Goal: Check status: Check status

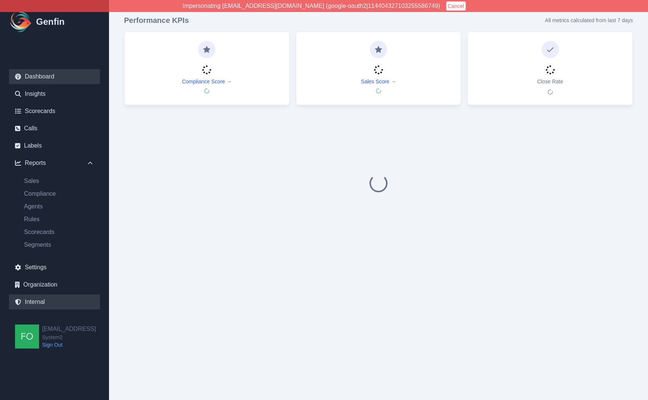
click at [42, 303] on link "Internal" at bounding box center [54, 302] width 91 height 15
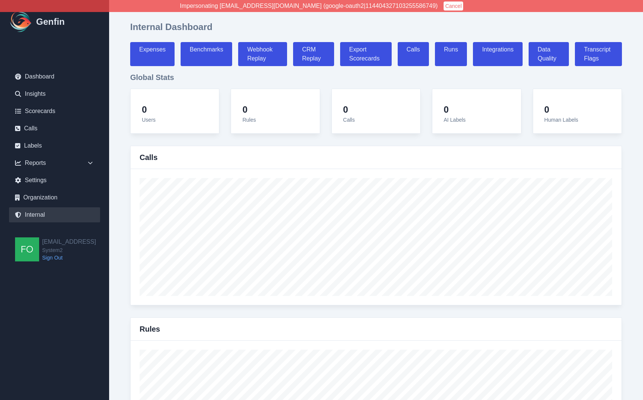
select select "paid"
select select "7"
select select "paid"
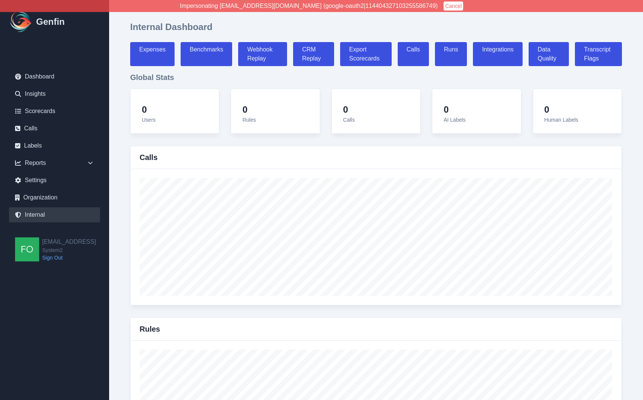
select select "7"
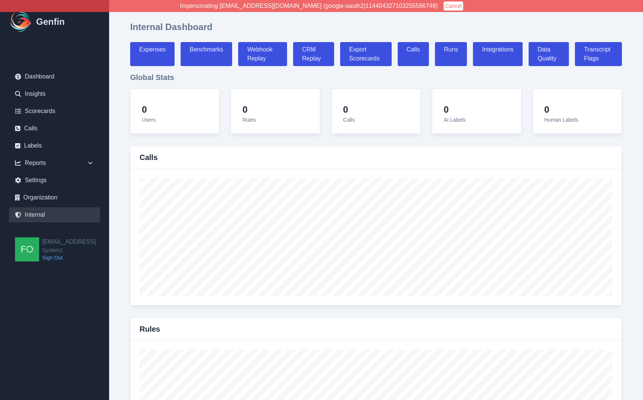
select select "7"
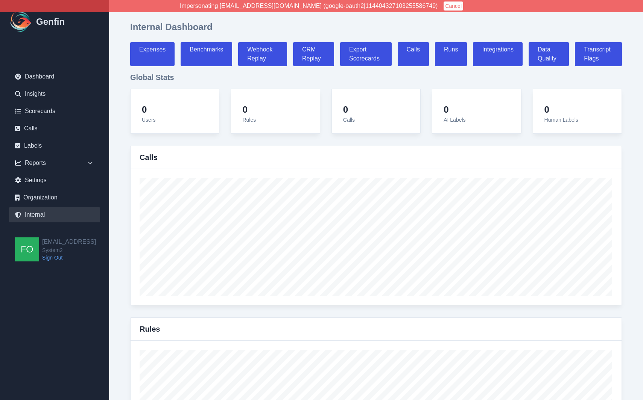
select select "7"
select select "paid"
select select "7"
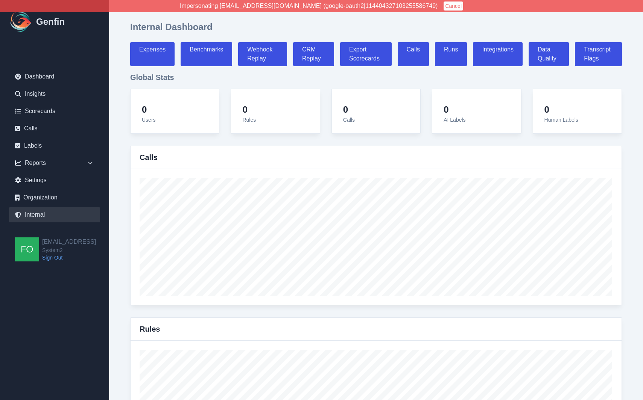
select select "7"
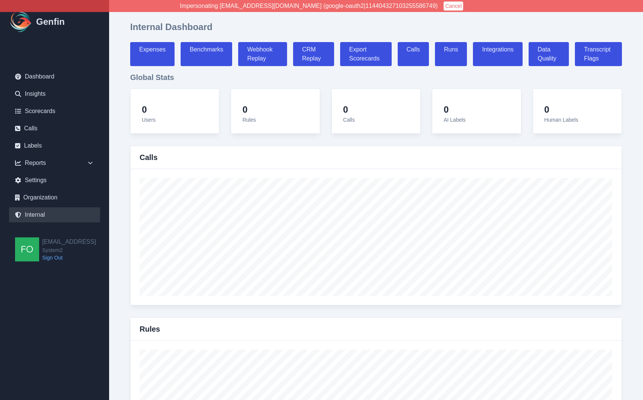
select select "7"
select select "paid"
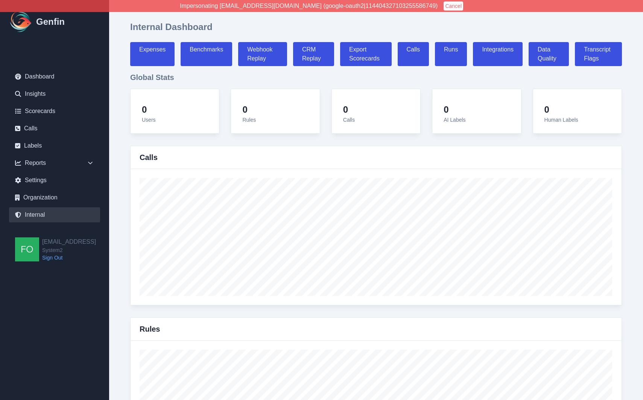
select select "7"
select select "paid"
select select "7"
select select "paid"
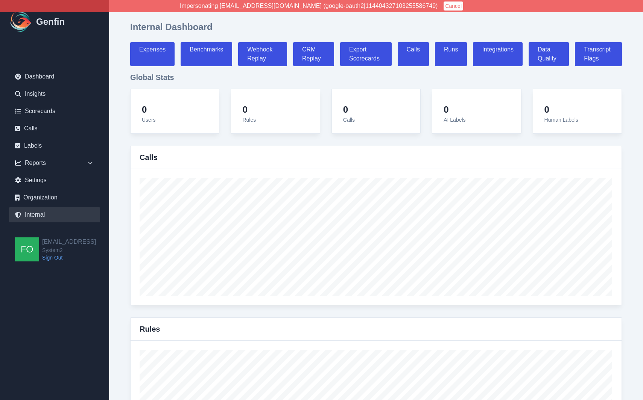
select select "7"
select select "paid"
select select "7"
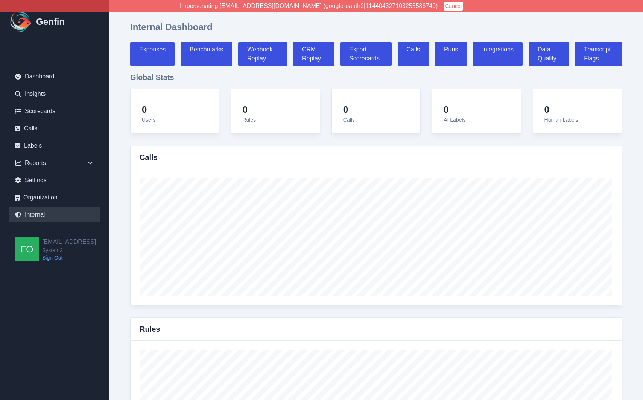
select select "7"
select select "paid"
select select "7"
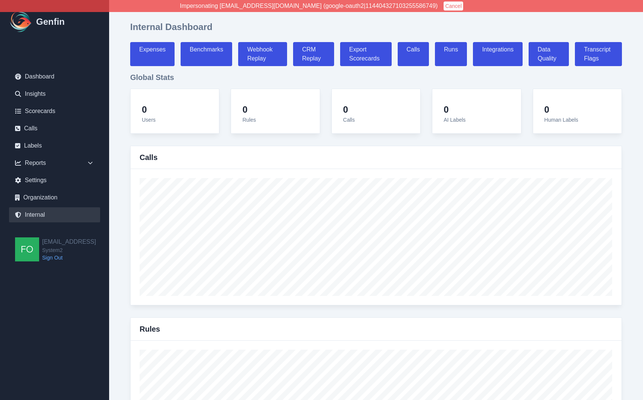
select select "paid"
select select "7"
select select "paid"
select select "7"
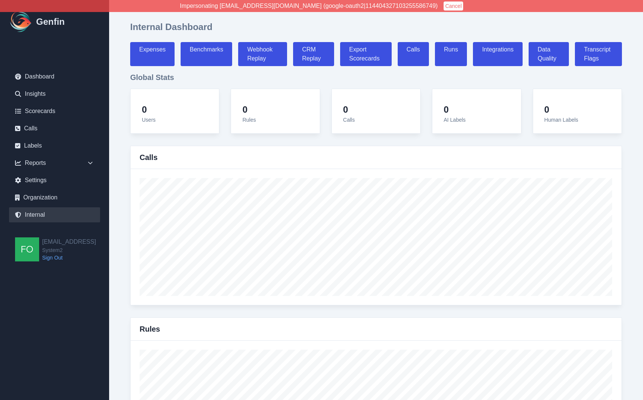
select select "paid"
select select "7"
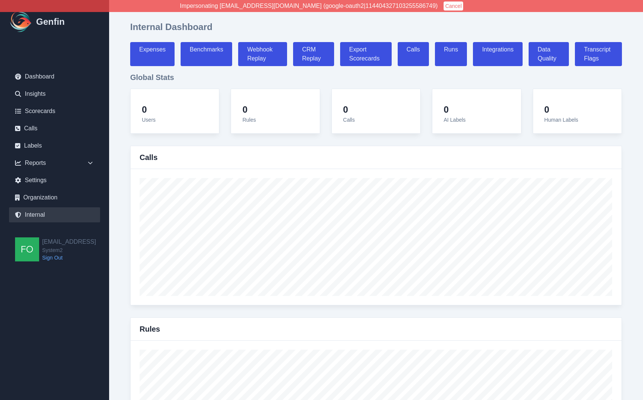
select select "7"
select select "paid"
select select "7"
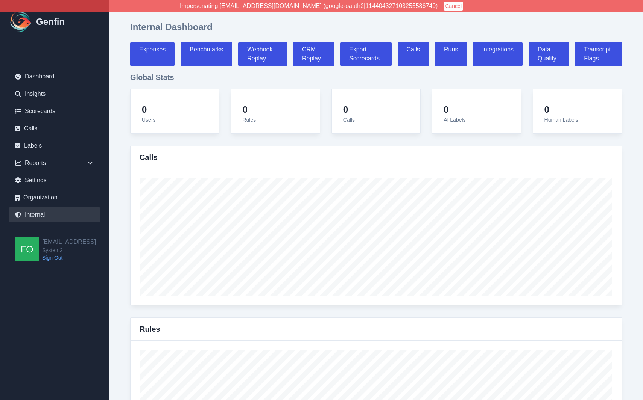
select select "7"
select select "paid"
select select "7"
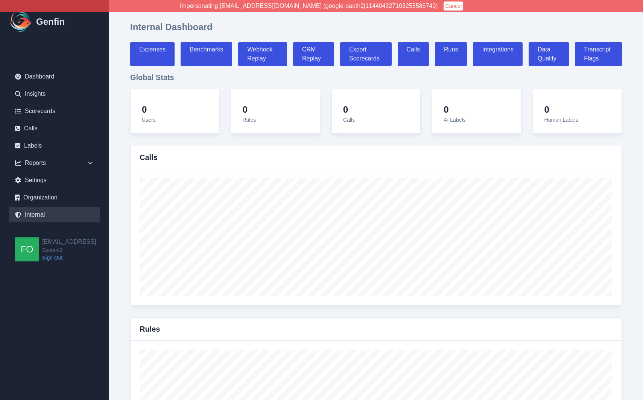
select select "7"
select select "paid"
select select "7"
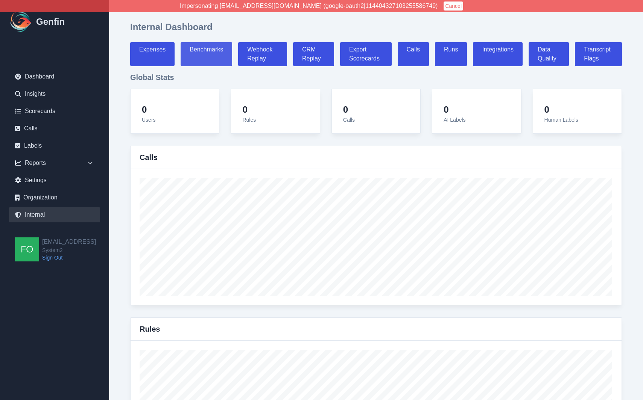
click at [195, 54] on link "Benchmarks" at bounding box center [206, 54] width 52 height 24
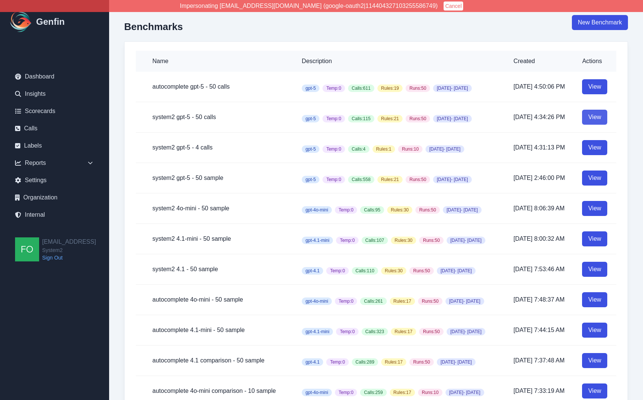
click at [599, 116] on link "View" at bounding box center [594, 117] width 25 height 15
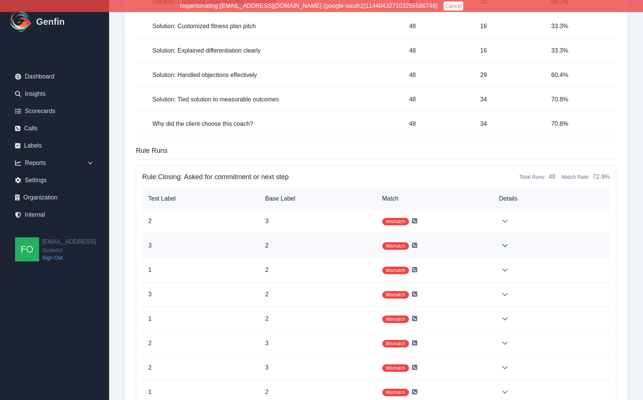
scroll to position [614, 0]
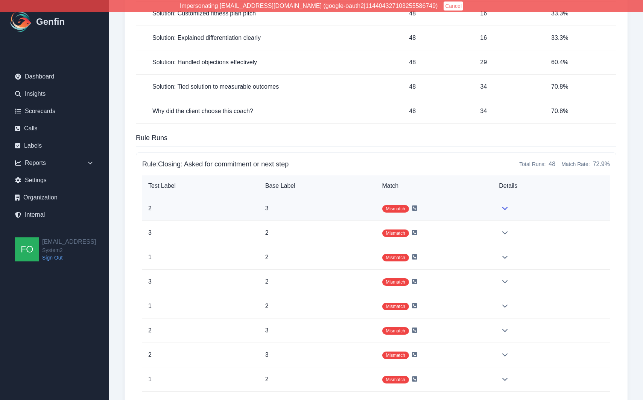
click at [347, 207] on p "3" at bounding box center [317, 208] width 105 height 9
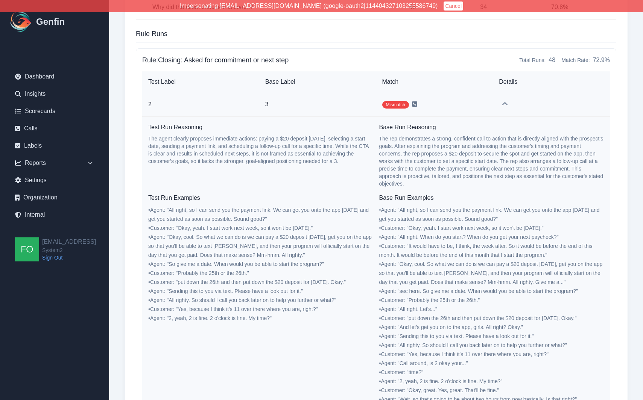
scroll to position [722, 0]
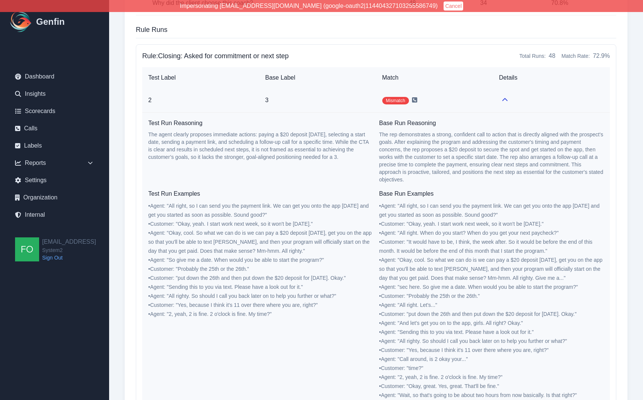
click at [332, 103] on p "3" at bounding box center [317, 100] width 105 height 9
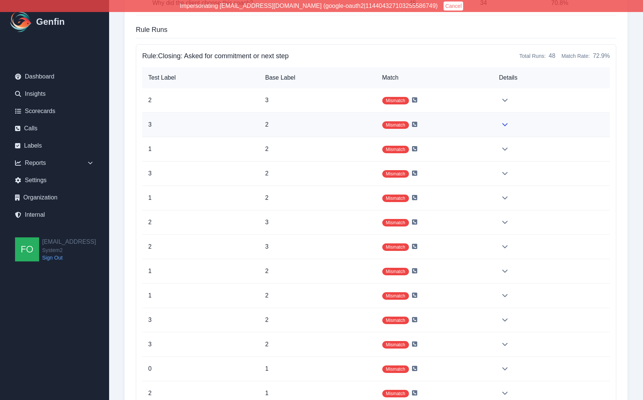
click at [306, 126] on p "2" at bounding box center [317, 124] width 105 height 9
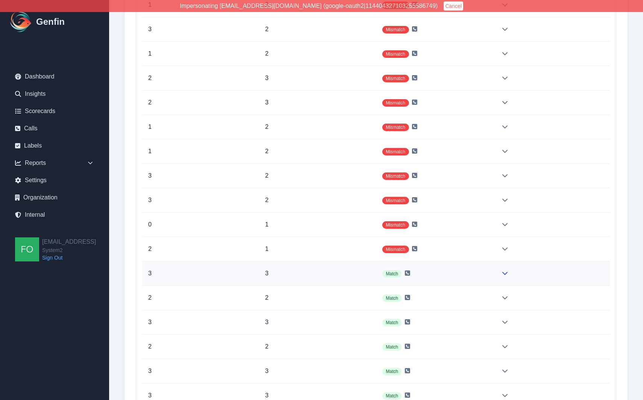
scroll to position [1099, 0]
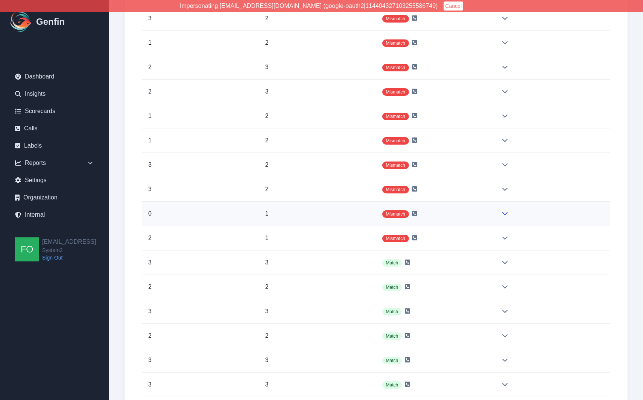
click at [301, 219] on td "1" at bounding box center [317, 214] width 117 height 24
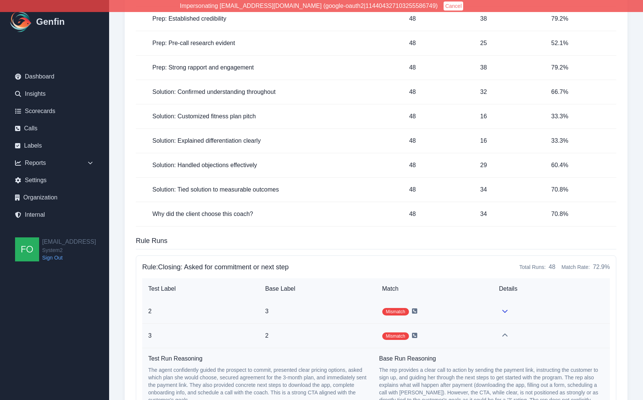
scroll to position [501, 0]
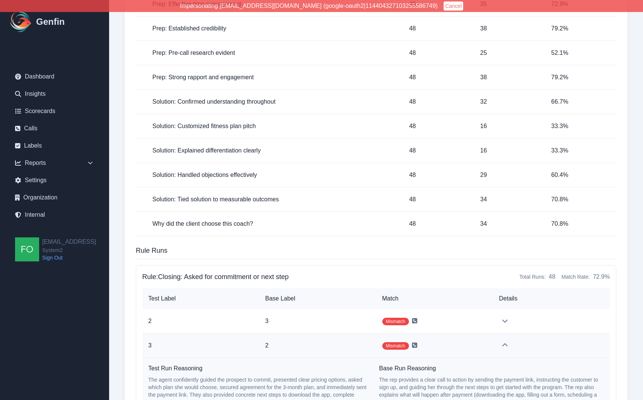
click at [199, 276] on h4 "Rule: Closing: Asked for commitment or next step" at bounding box center [215, 277] width 146 height 11
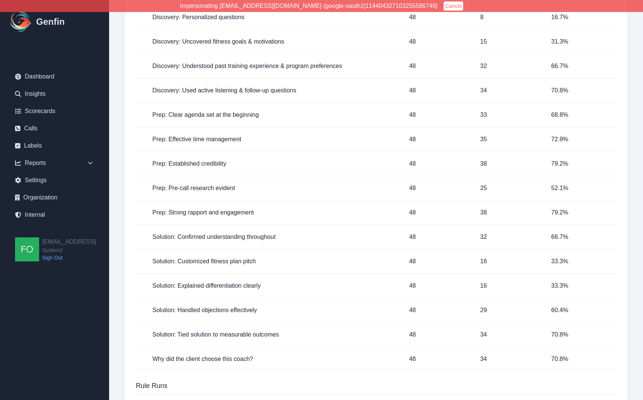
scroll to position [363, 0]
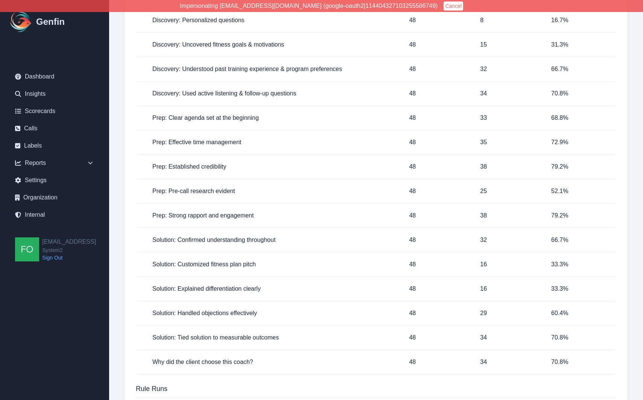
click at [217, 269] on h5 "Solution: Customized fitness plan pitch" at bounding box center [274, 264] width 244 height 9
click at [220, 273] on td "Solution: Customized fitness plan pitch" at bounding box center [269, 265] width 267 height 24
click at [183, 285] on h5 "Solution: Explained differentiation clearly" at bounding box center [274, 289] width 244 height 9
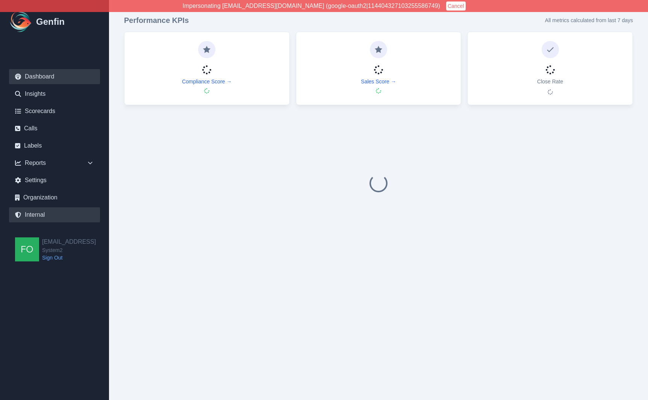
click at [48, 215] on link "Internal" at bounding box center [54, 215] width 91 height 15
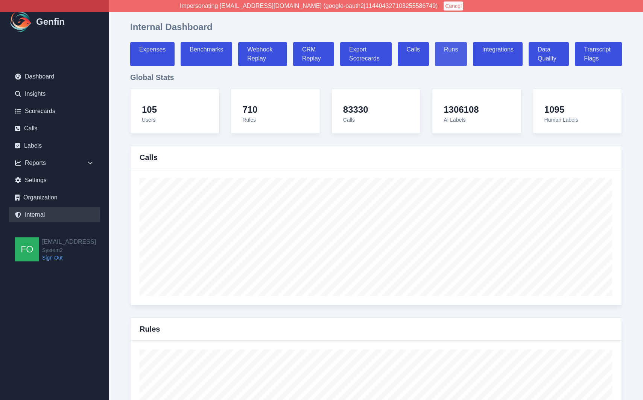
select select "paid"
select select "7"
select select "paid"
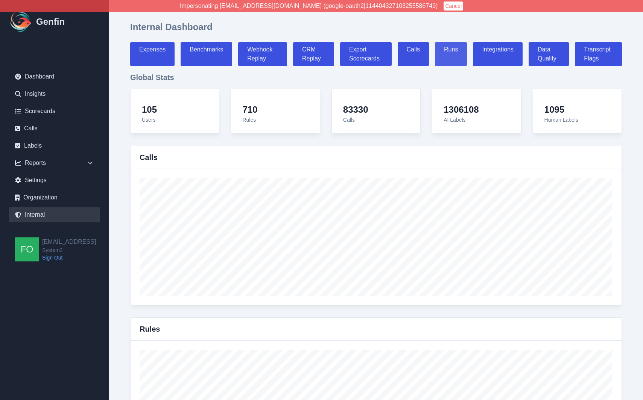
select select "7"
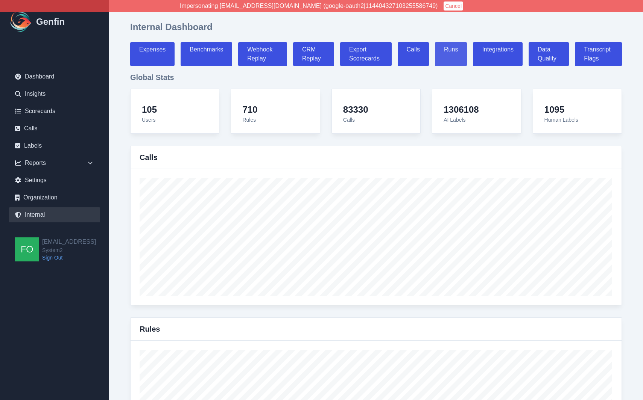
select select "7"
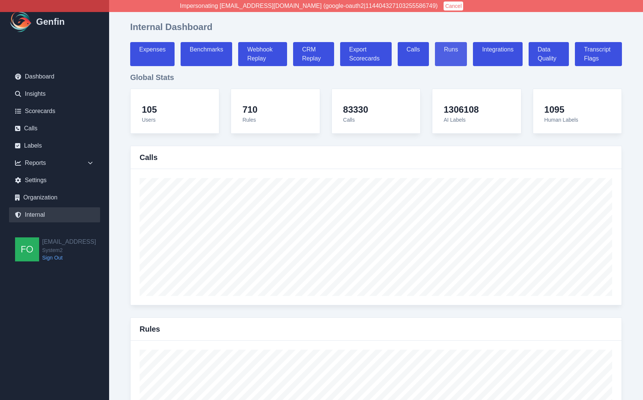
select select "7"
select select "paid"
select select "7"
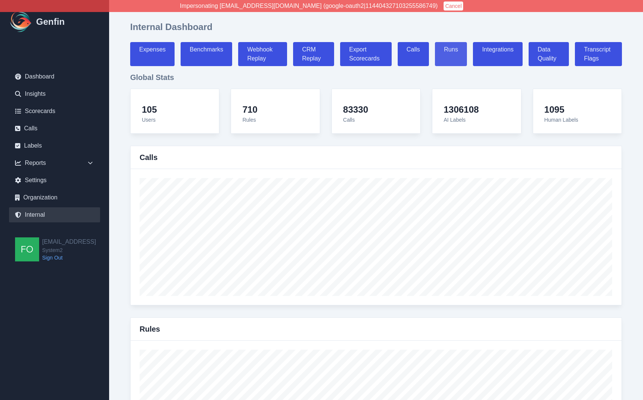
select select "7"
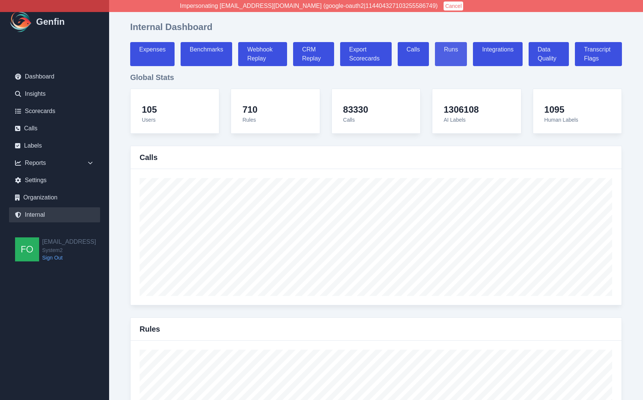
select select "7"
select select "paid"
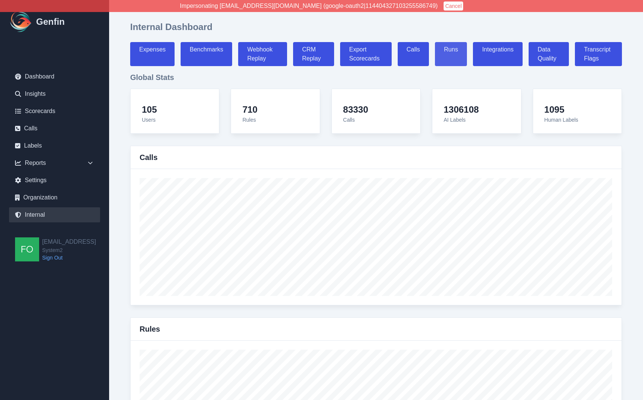
select select "7"
select select "paid"
select select "7"
select select "paid"
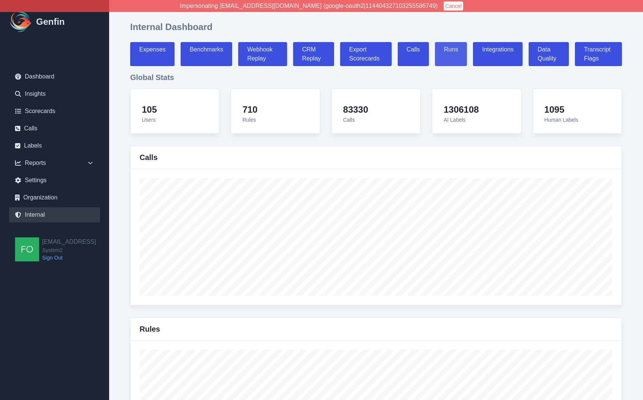
select select "7"
select select "paid"
select select "7"
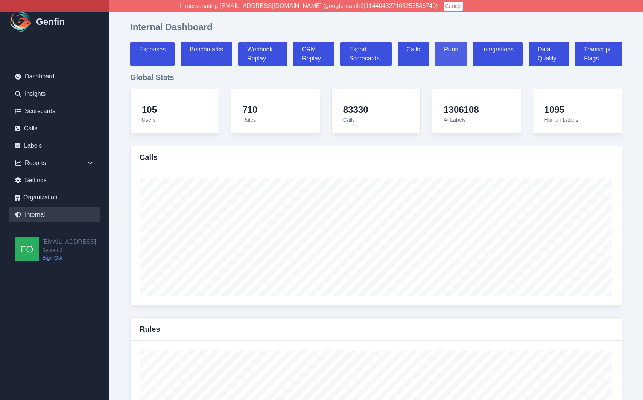
select select "7"
select select "paid"
select select "7"
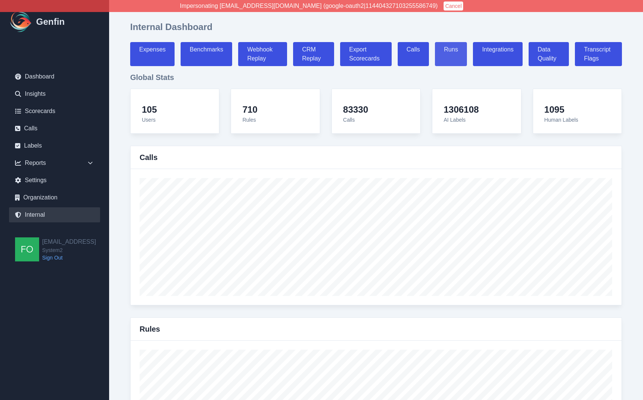
select select "paid"
select select "7"
select select "paid"
select select "7"
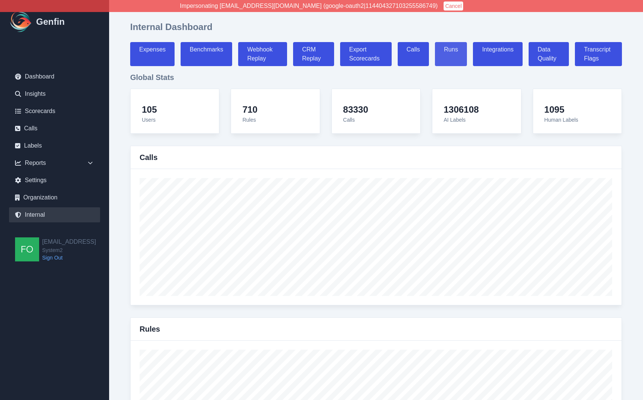
select select "paid"
select select "7"
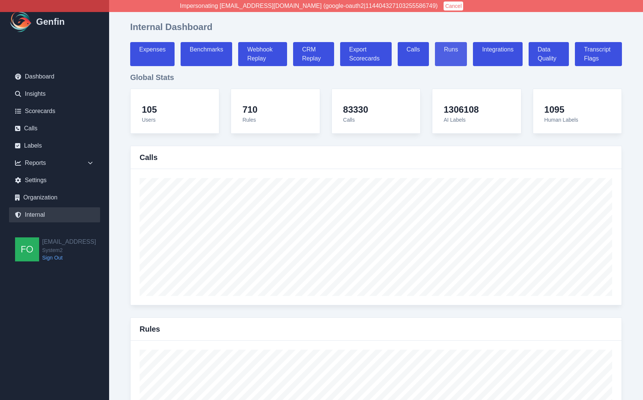
select select "7"
select select "paid"
select select "7"
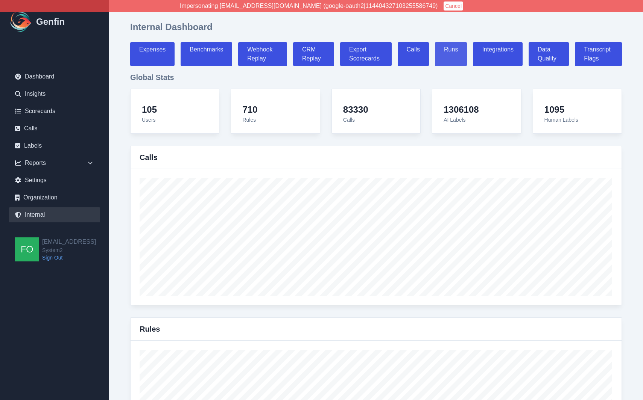
select select "7"
select select "paid"
select select "7"
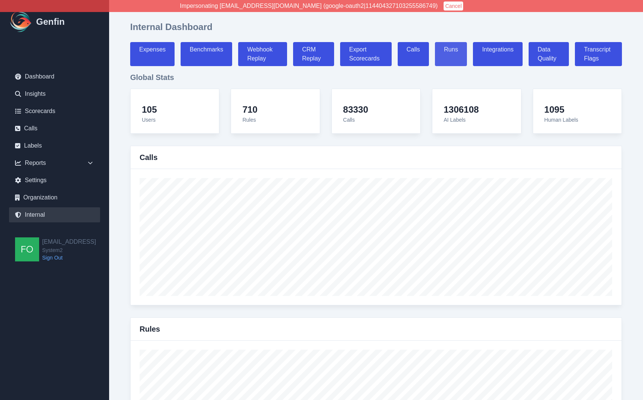
select select "7"
select select "paid"
select select "7"
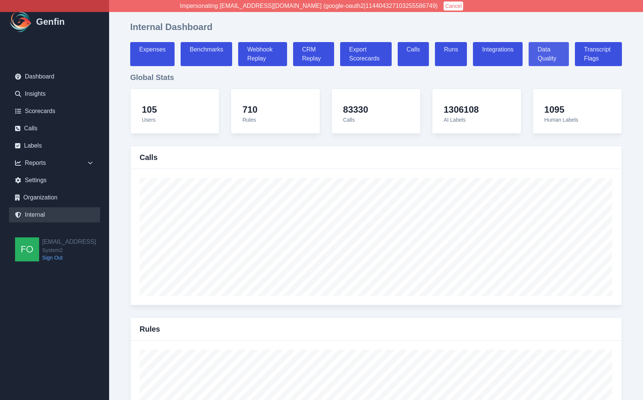
click at [549, 51] on link "Data Quality" at bounding box center [548, 54] width 40 height 24
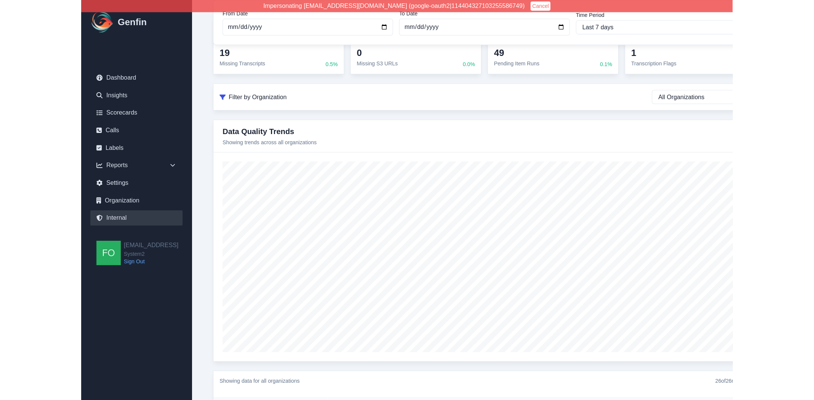
scroll to position [80, 0]
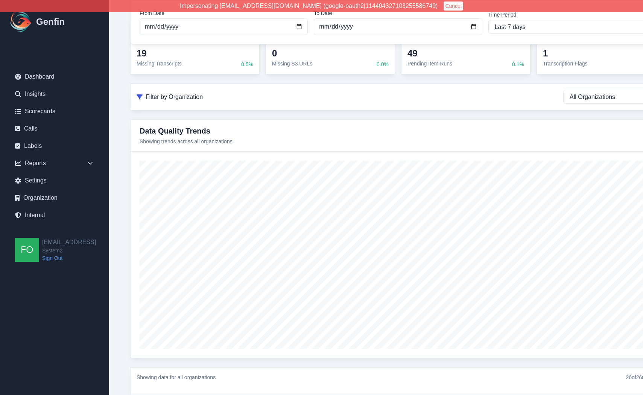
click at [13, 234] on nav "Dashboard Insights Scorecards Calls Labels Reports Sales Compliance Agents Rule…" at bounding box center [54, 147] width 109 height 180
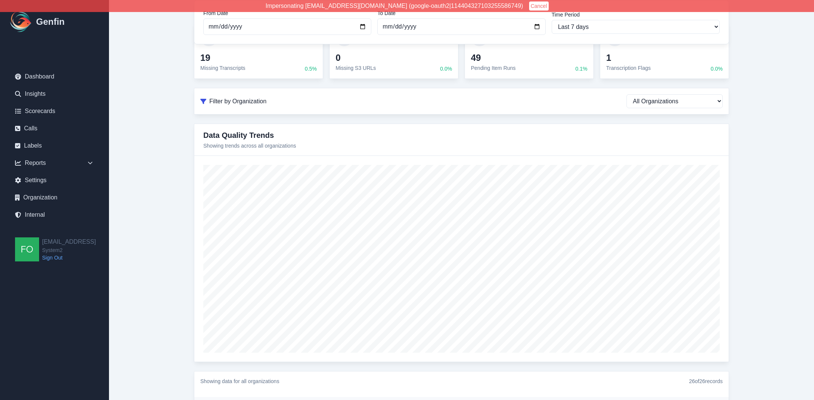
scroll to position [102, 0]
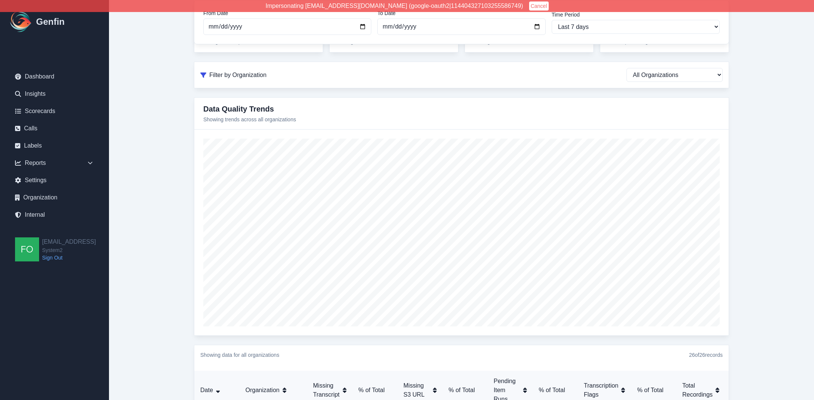
click at [203, 75] on icon at bounding box center [203, 75] width 6 height 5
click at [229, 74] on span "Filter by Organization" at bounding box center [237, 75] width 57 height 9
click at [648, 77] on select "All Organizations AADirect Aainsco.com Autocomplete EIG Internal - Brian System2" at bounding box center [675, 75] width 96 height 14
select select "System2"
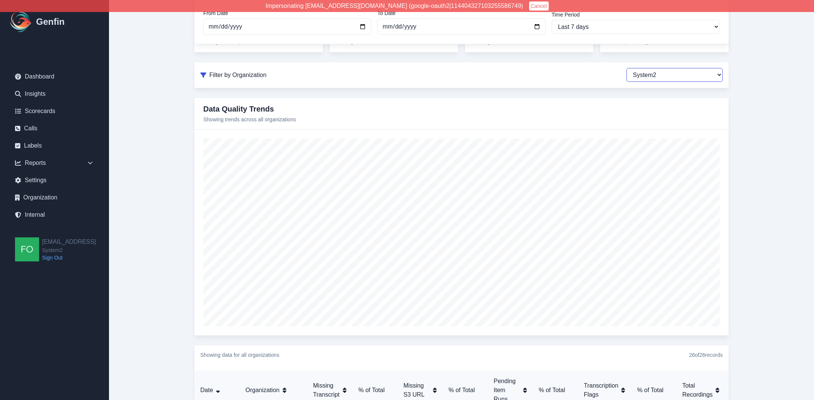
click at [627, 68] on select "All Organizations AADirect Aainsco.com Autocomplete EIG Internal - Brian System2" at bounding box center [675, 75] width 96 height 14
click at [648, 74] on select "All Organizations AADirect Aainsco.com Autocomplete EIG Internal - Brian System2" at bounding box center [675, 75] width 96 height 14
select select
click at [627, 68] on select "All Organizations AADirect Aainsco.com Autocomplete EIG Internal - Brian System2" at bounding box center [675, 75] width 96 height 14
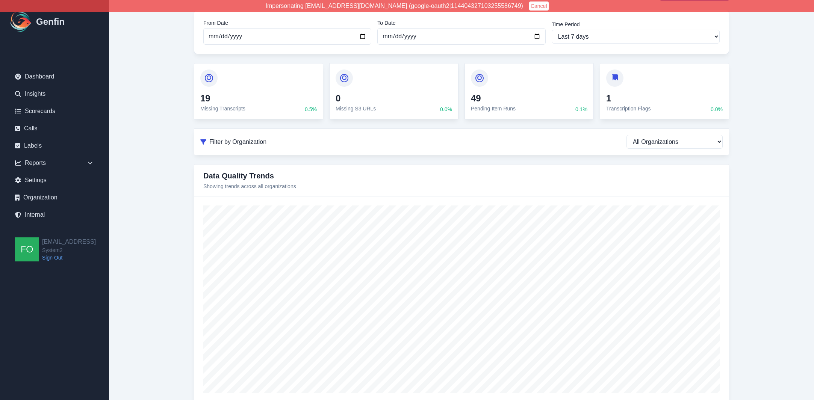
scroll to position [0, 0]
